Goal: Task Accomplishment & Management: Use online tool/utility

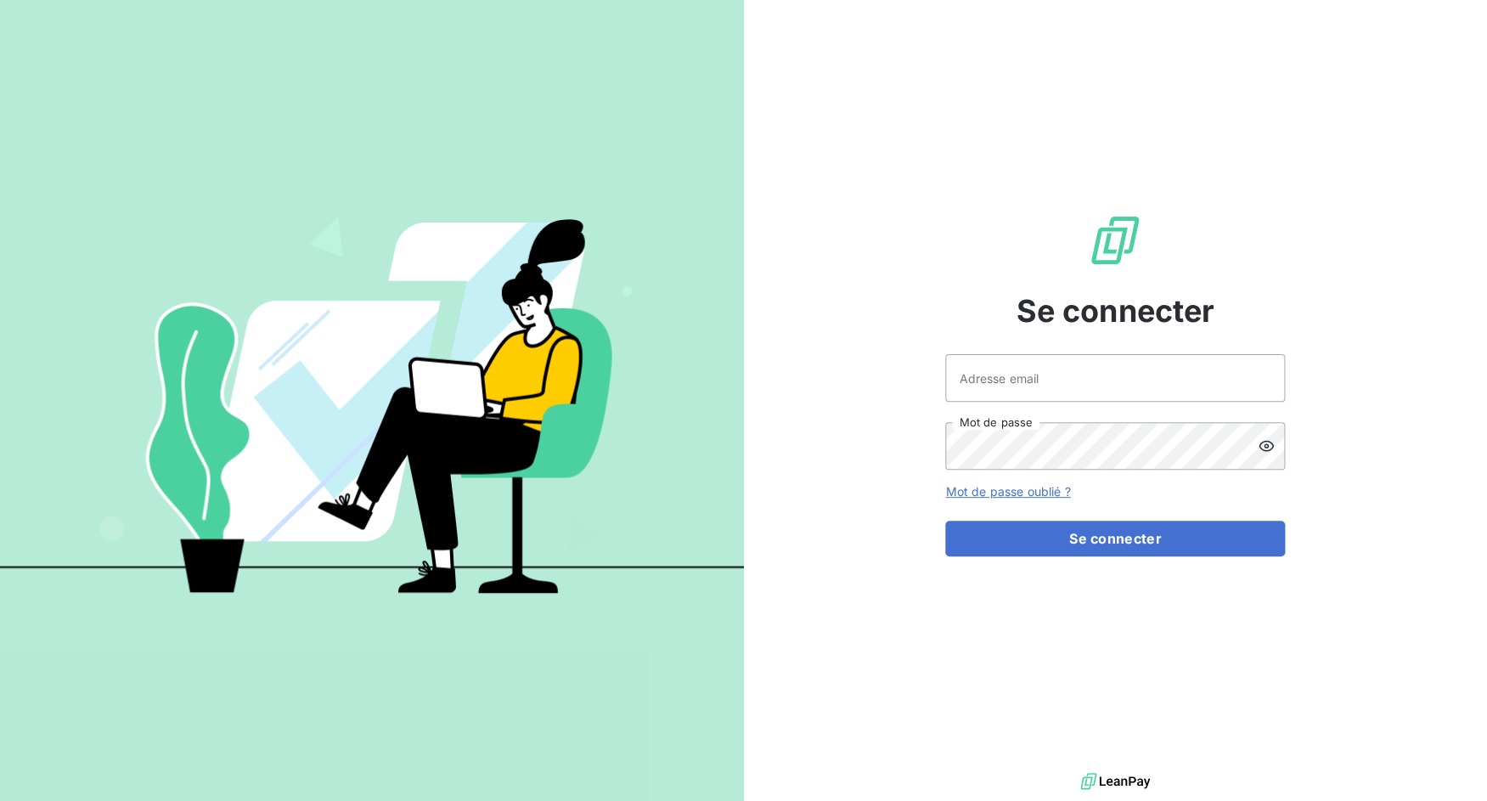
click at [1078, 403] on div "Adresse email Mot de passe" at bounding box center [1115, 412] width 340 height 116
click at [1074, 386] on input "Adresse email" at bounding box center [1115, 378] width 340 height 48
drag, startPoint x: 1007, startPoint y: 381, endPoint x: 1075, endPoint y: 381, distance: 67.9
click at [1075, 381] on input "admin@3dcelo" at bounding box center [1115, 378] width 340 height 48
type input "admin@cgff"
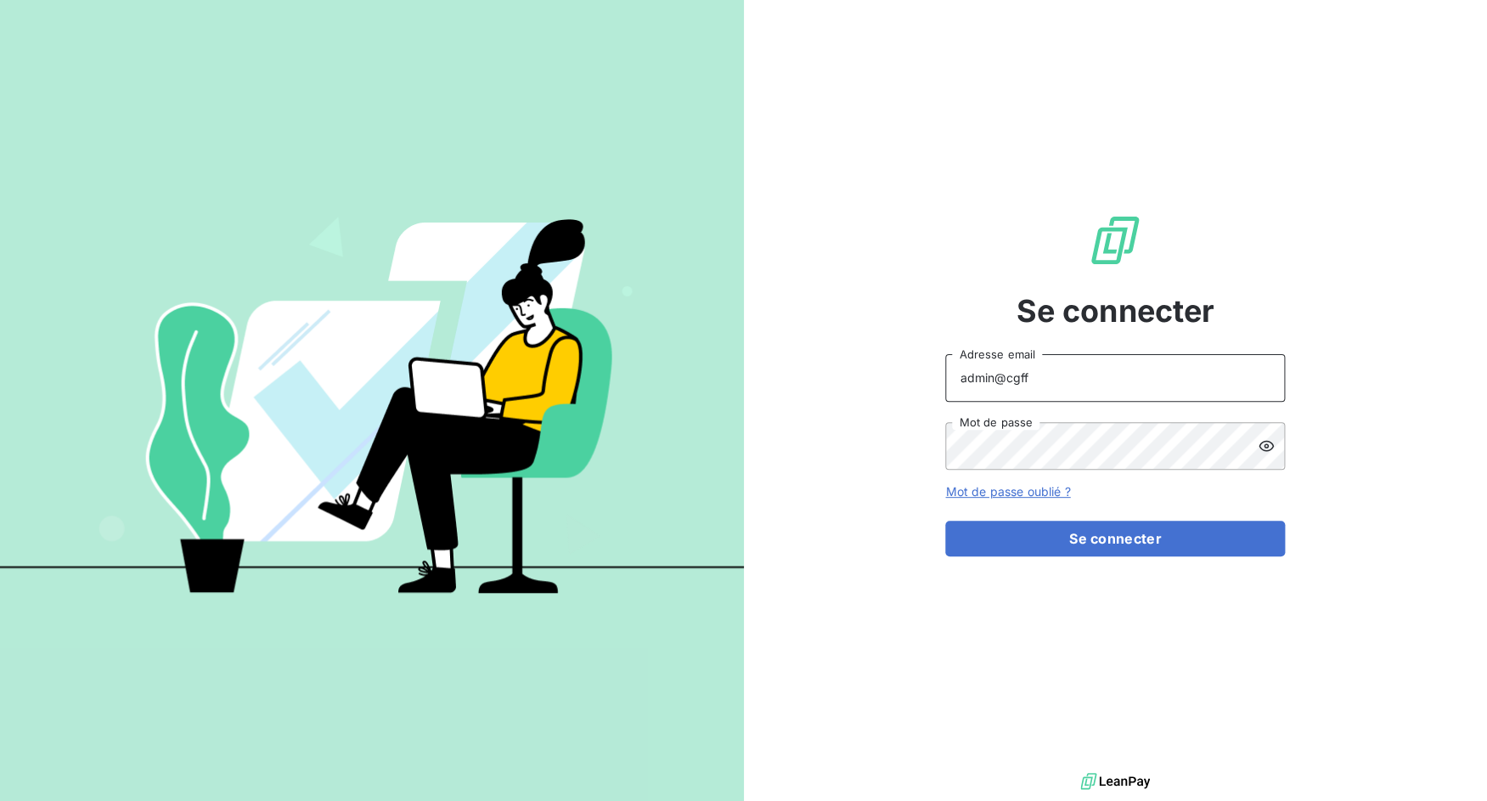
click at [945, 521] on button "Se connecter" at bounding box center [1115, 539] width 340 height 36
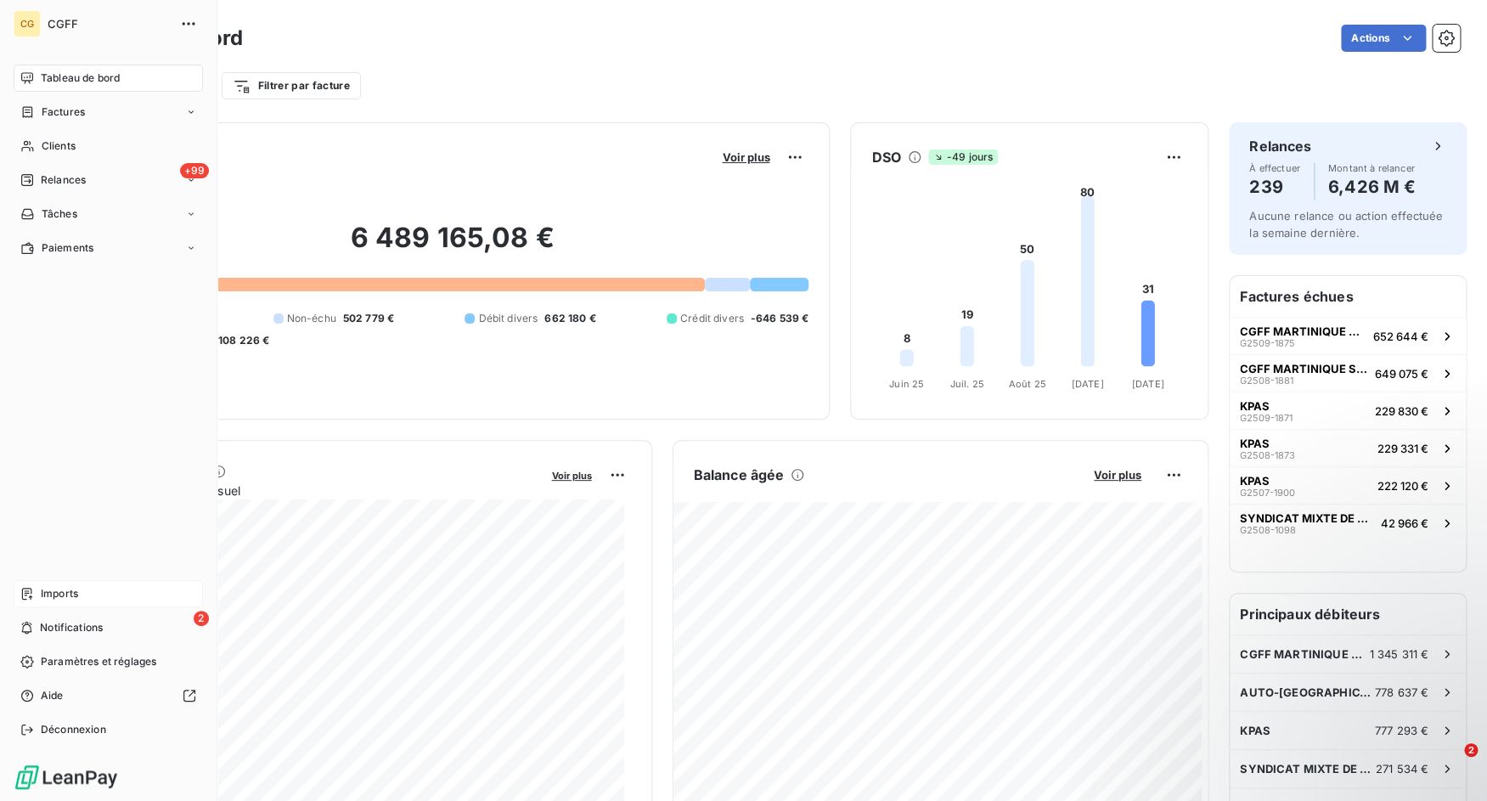
click at [31, 583] on div "Imports" at bounding box center [108, 593] width 189 height 27
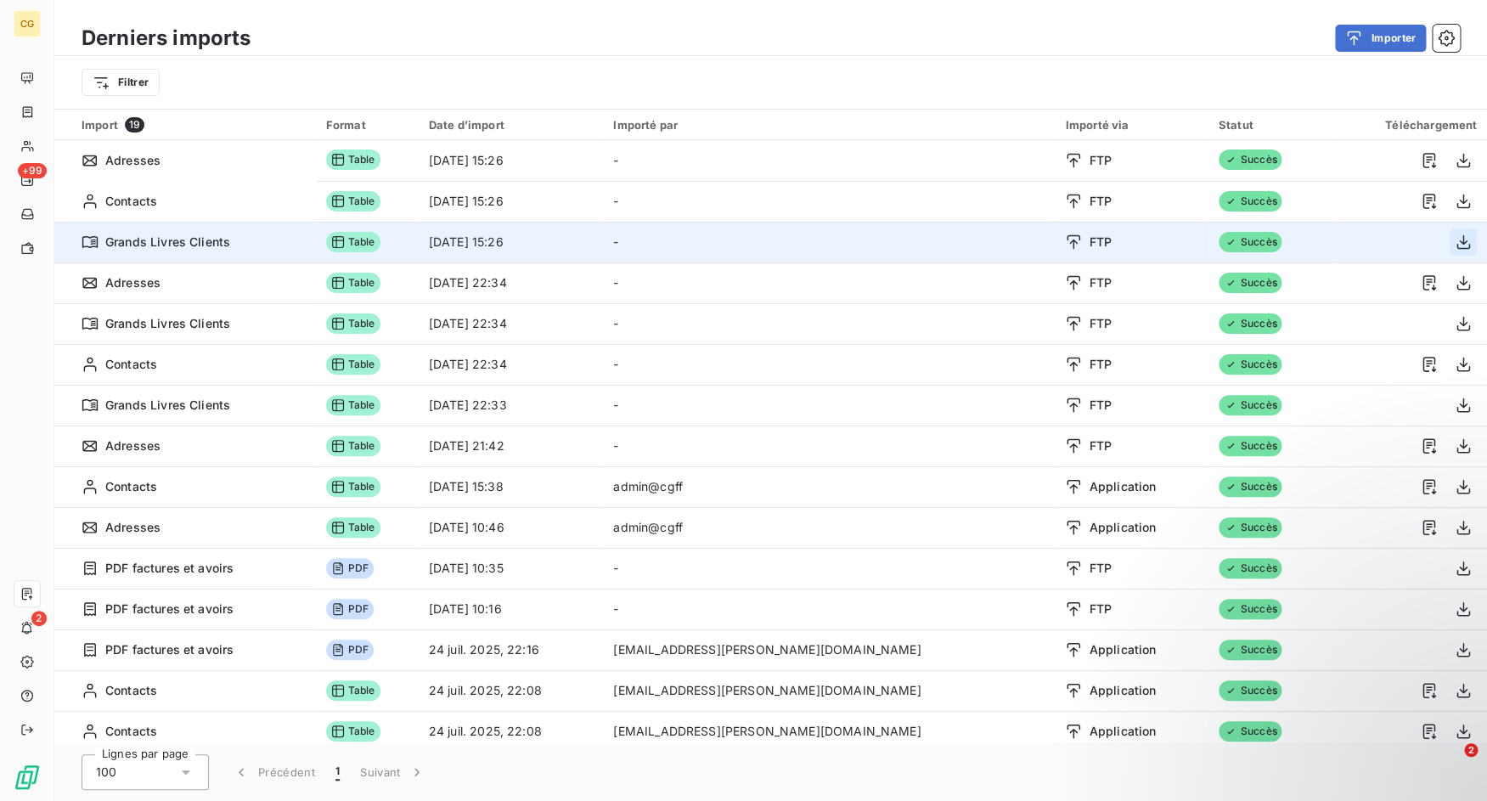
click at [1455, 240] on icon "button" at bounding box center [1463, 242] width 17 height 17
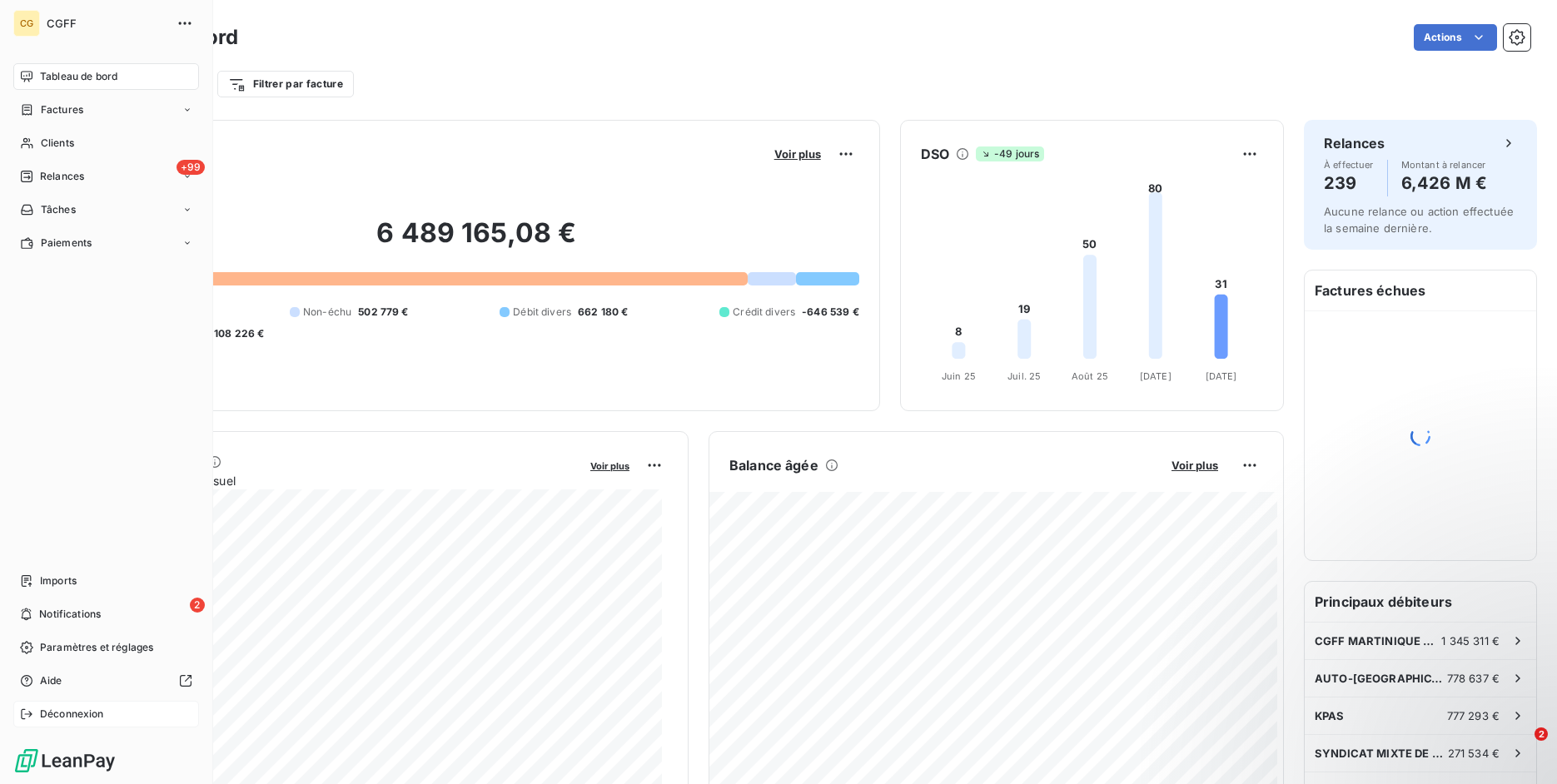
click at [45, 708] on span "Déconnexion" at bounding box center [72, 713] width 64 height 15
